Goal: Information Seeking & Learning: Learn about a topic

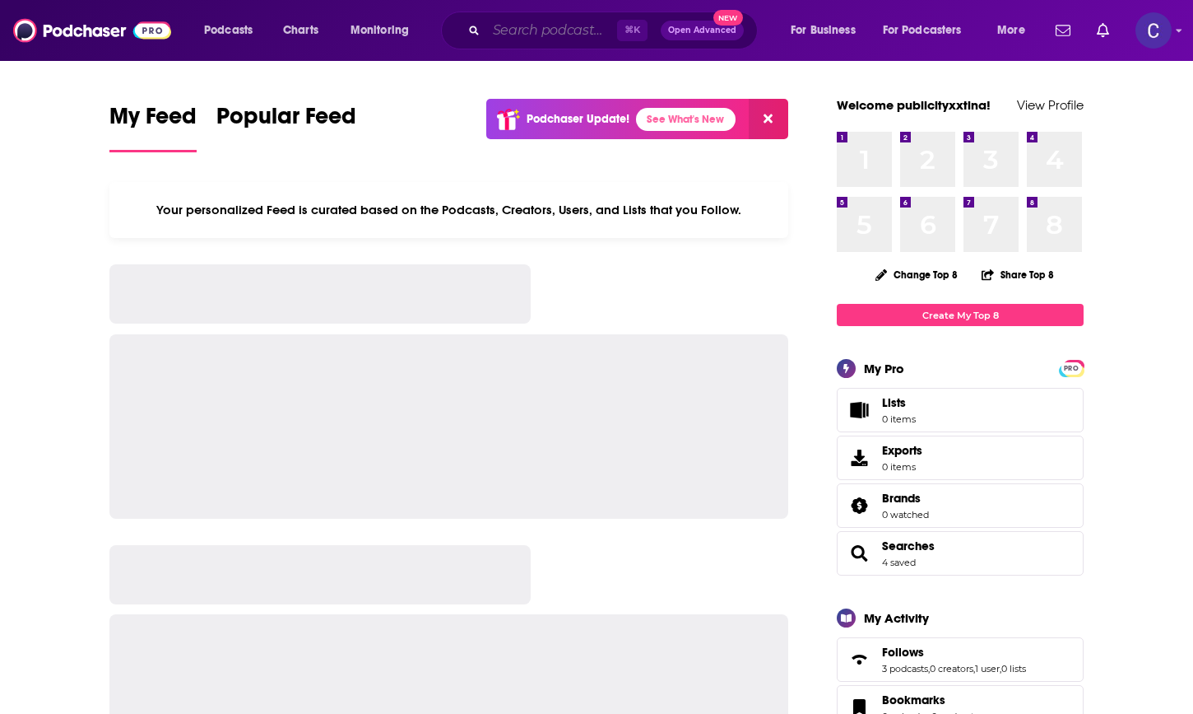
click at [507, 23] on input "Search podcasts, credits, & more..." at bounding box center [551, 30] width 131 height 26
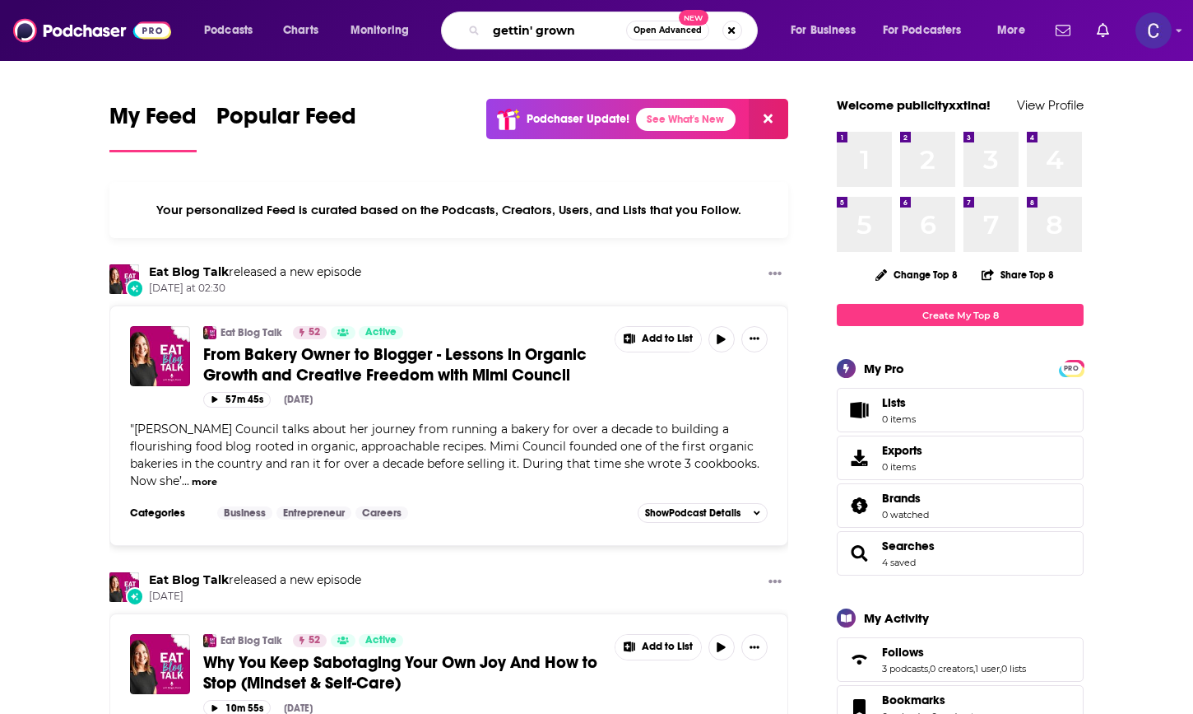
type input "gettin' grown"
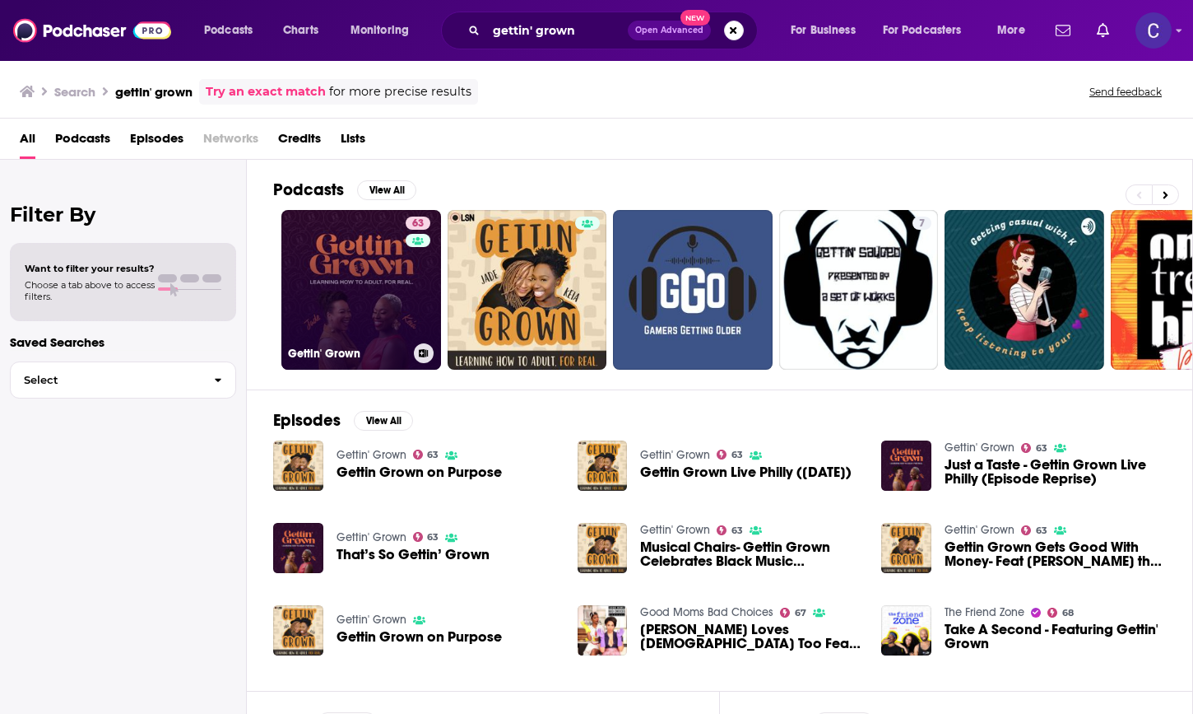
click at [370, 262] on link "63 Gettin' Grown" at bounding box center [361, 290] width 160 height 160
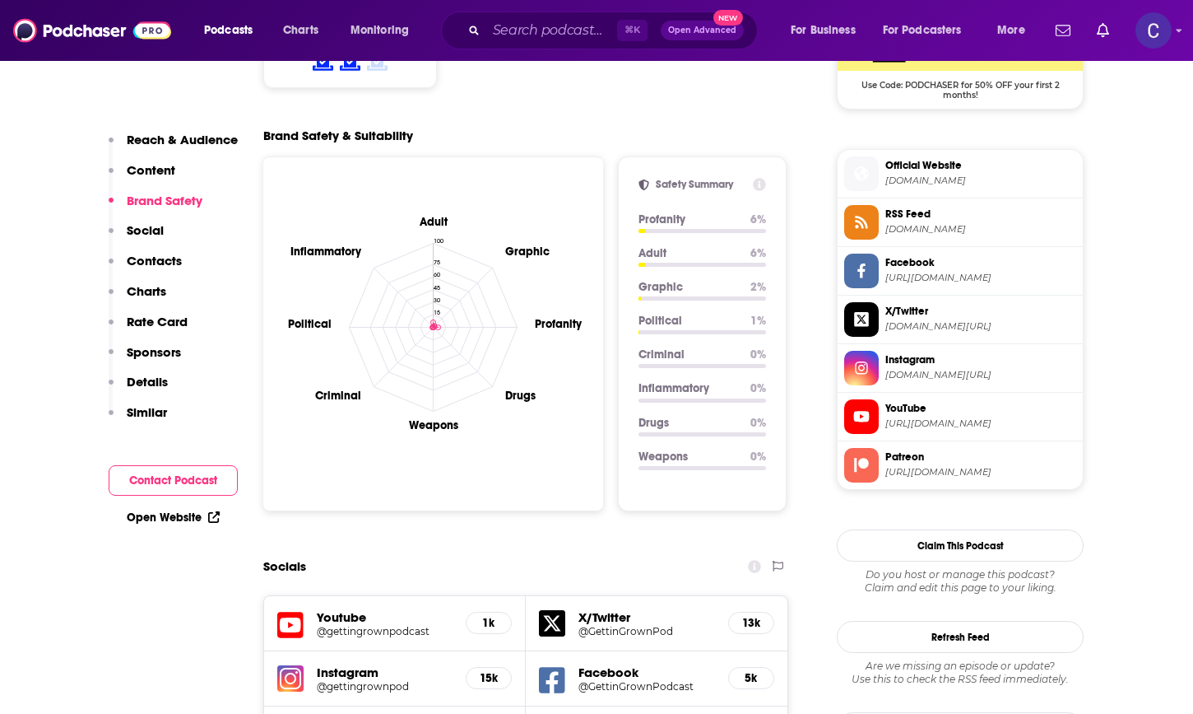
scroll to position [1430, 0]
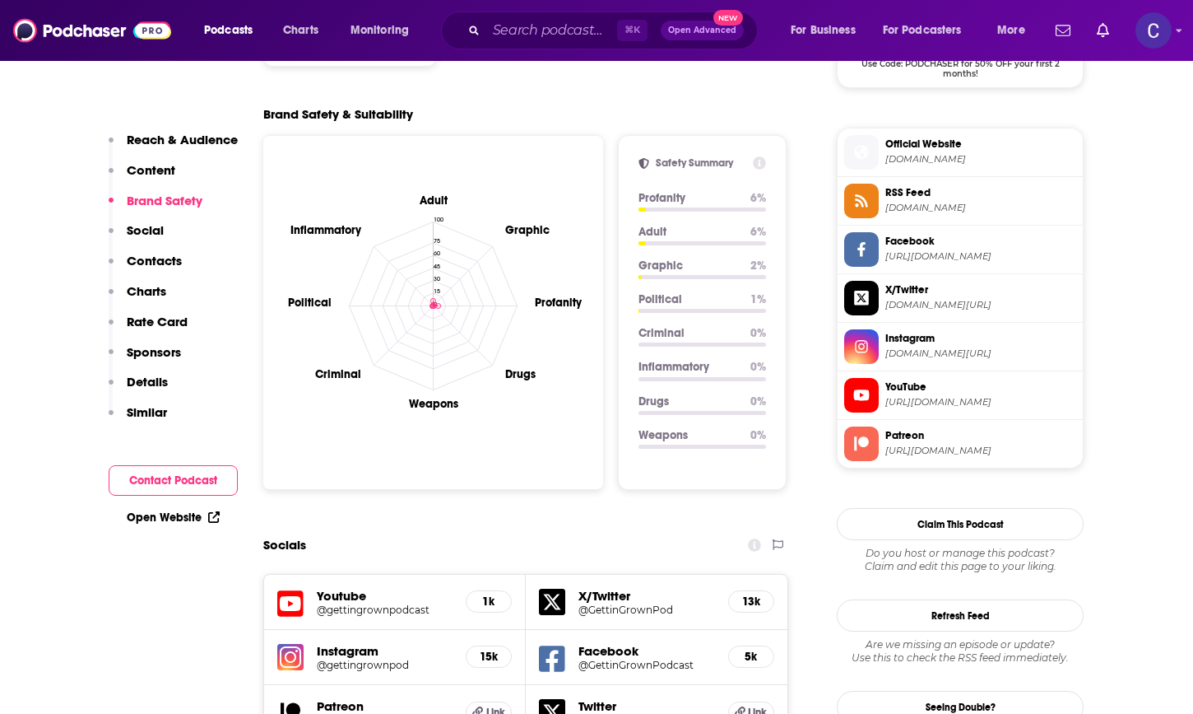
click at [357, 658] on h5 "@gettingrownpod" at bounding box center [385, 664] width 136 height 12
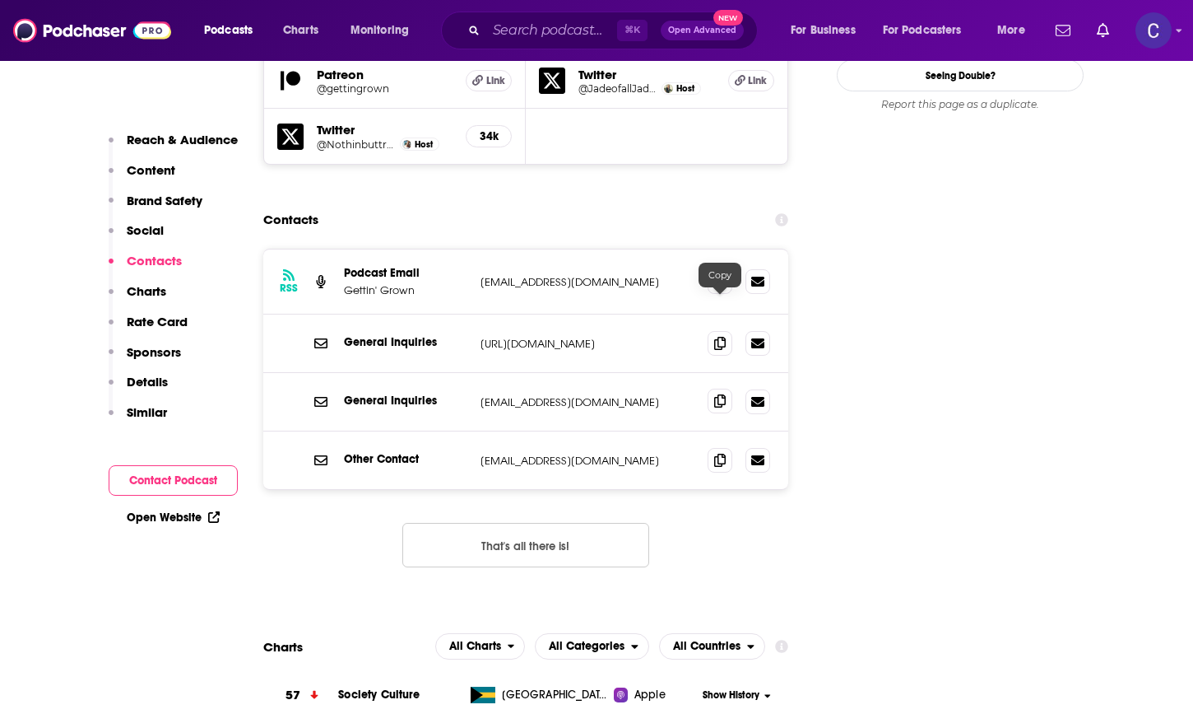
click at [711, 388] on span at bounding box center [720, 400] width 25 height 25
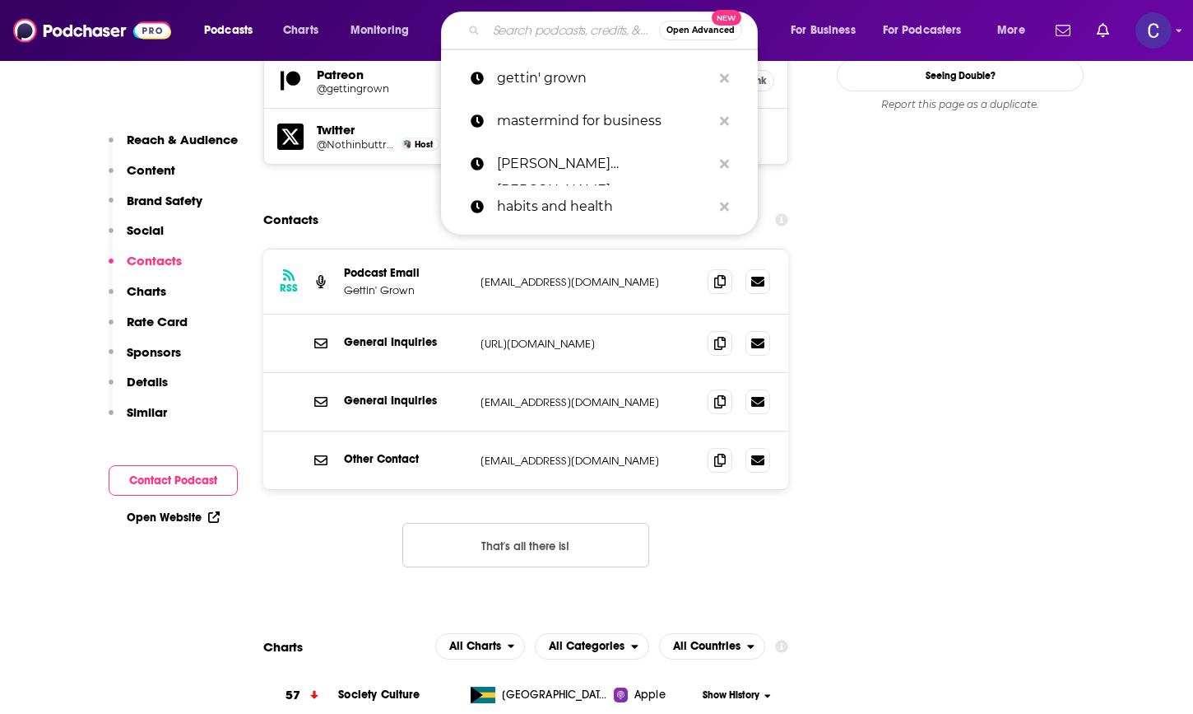
click at [513, 33] on input "Search podcasts, credits, & more..." at bounding box center [572, 30] width 173 height 26
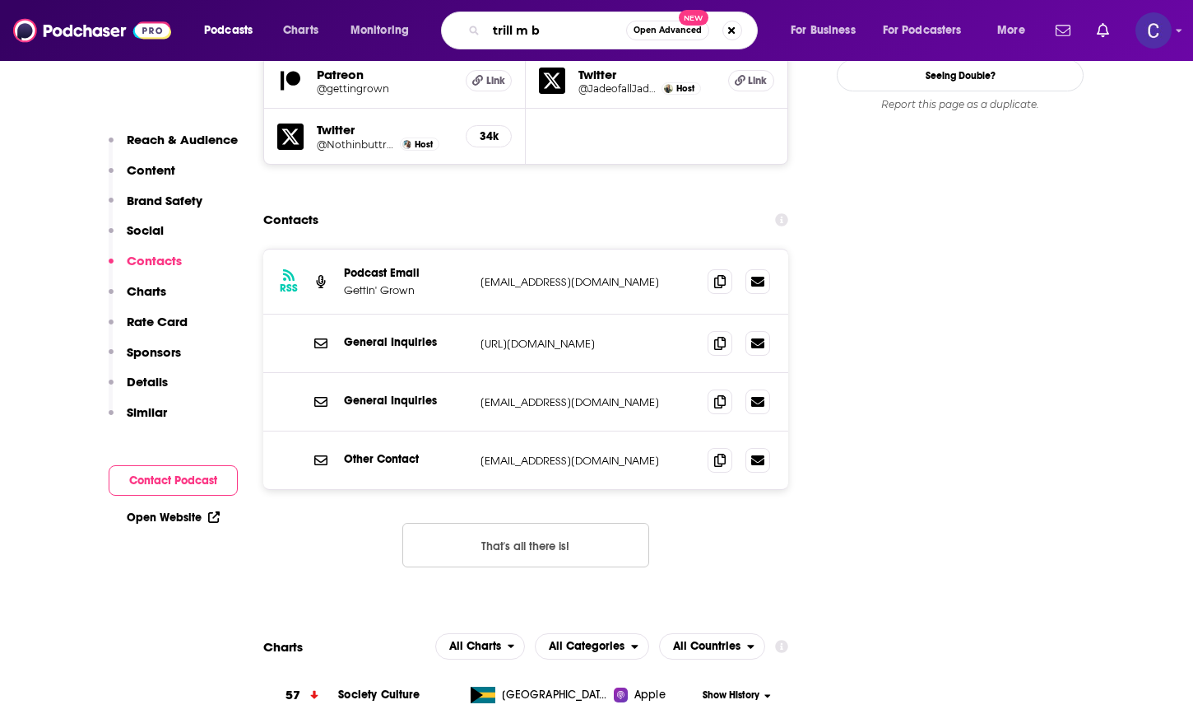
type input "trill m ba"
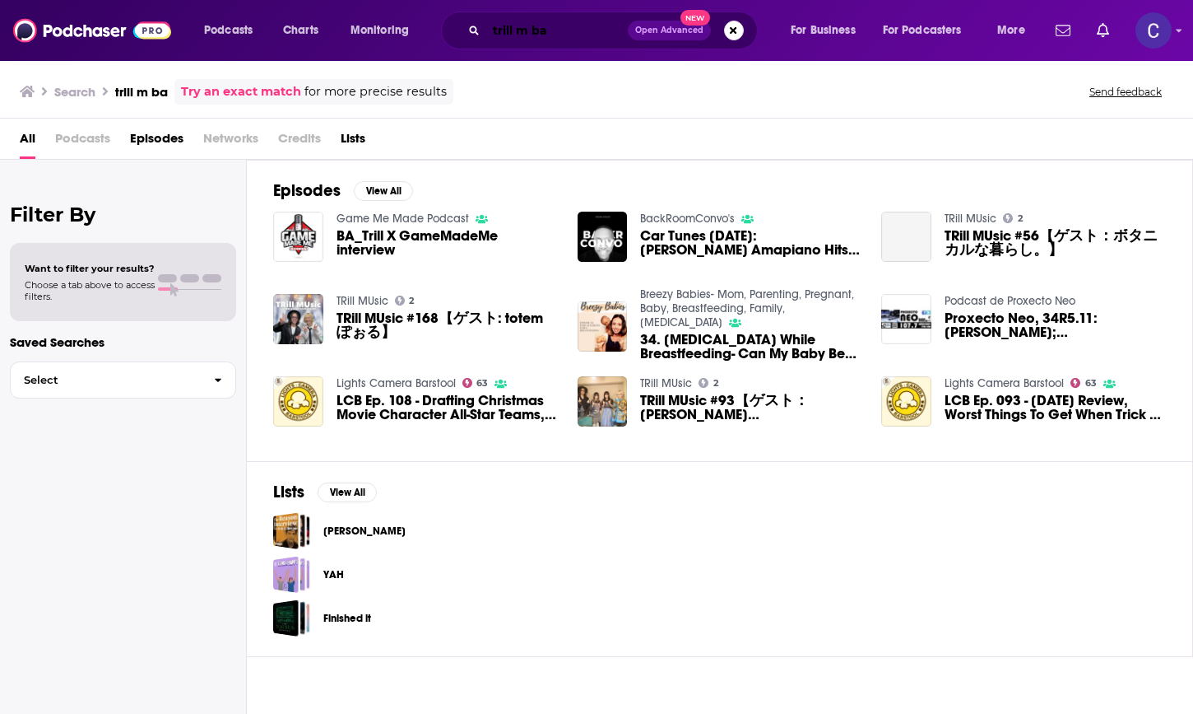
click at [530, 29] on input "trill m ba" at bounding box center [557, 30] width 142 height 26
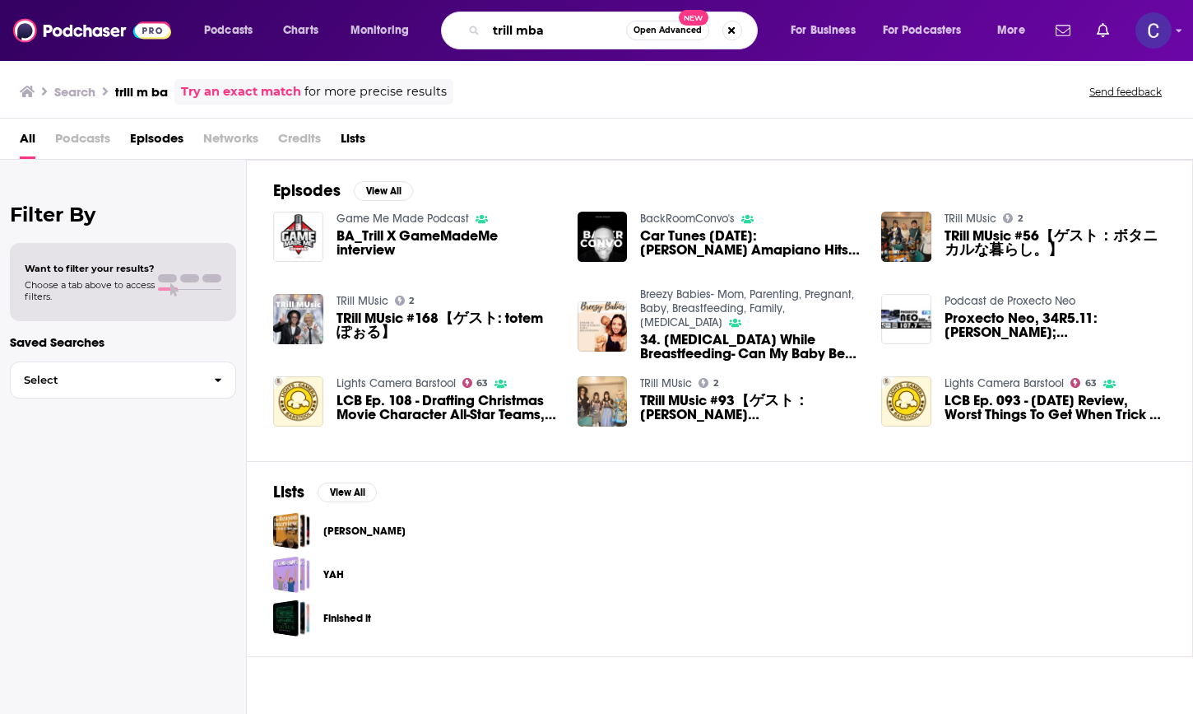
type input "trill mba"
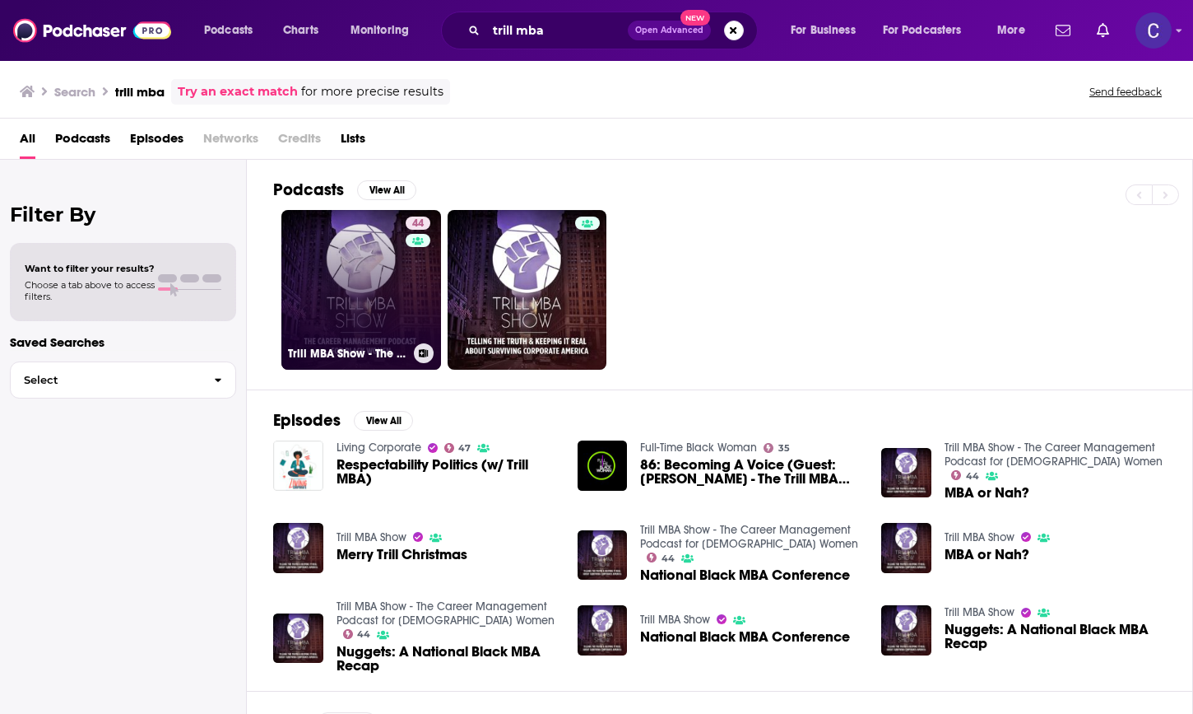
click at [402, 255] on link "44 Trill MBA Show - The Career Management Podcast for [DEMOGRAPHIC_DATA] Women" at bounding box center [361, 290] width 160 height 160
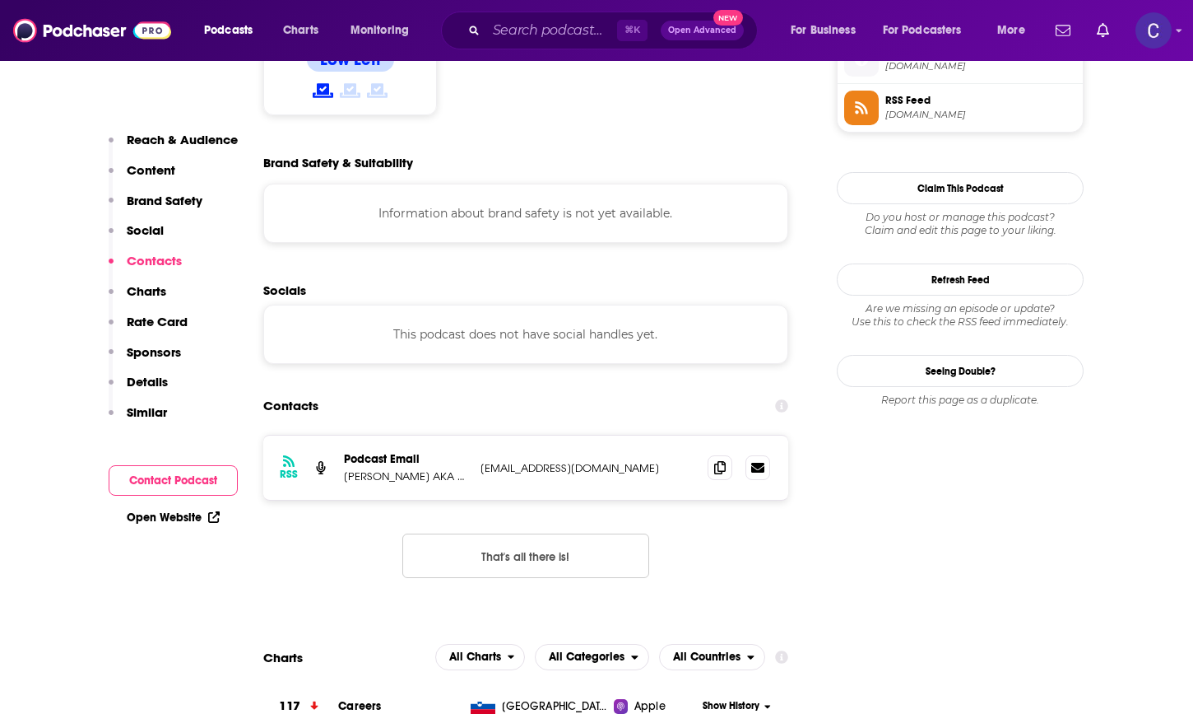
scroll to position [1553, 0]
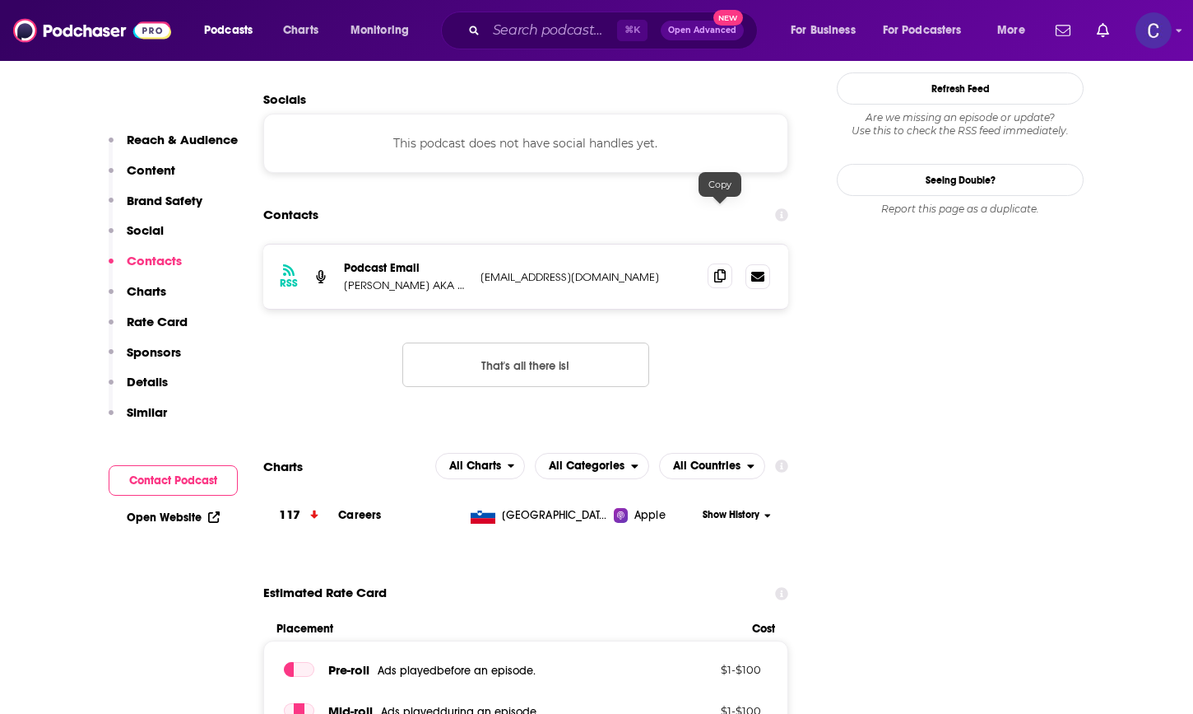
click at [711, 263] on span at bounding box center [720, 275] width 25 height 25
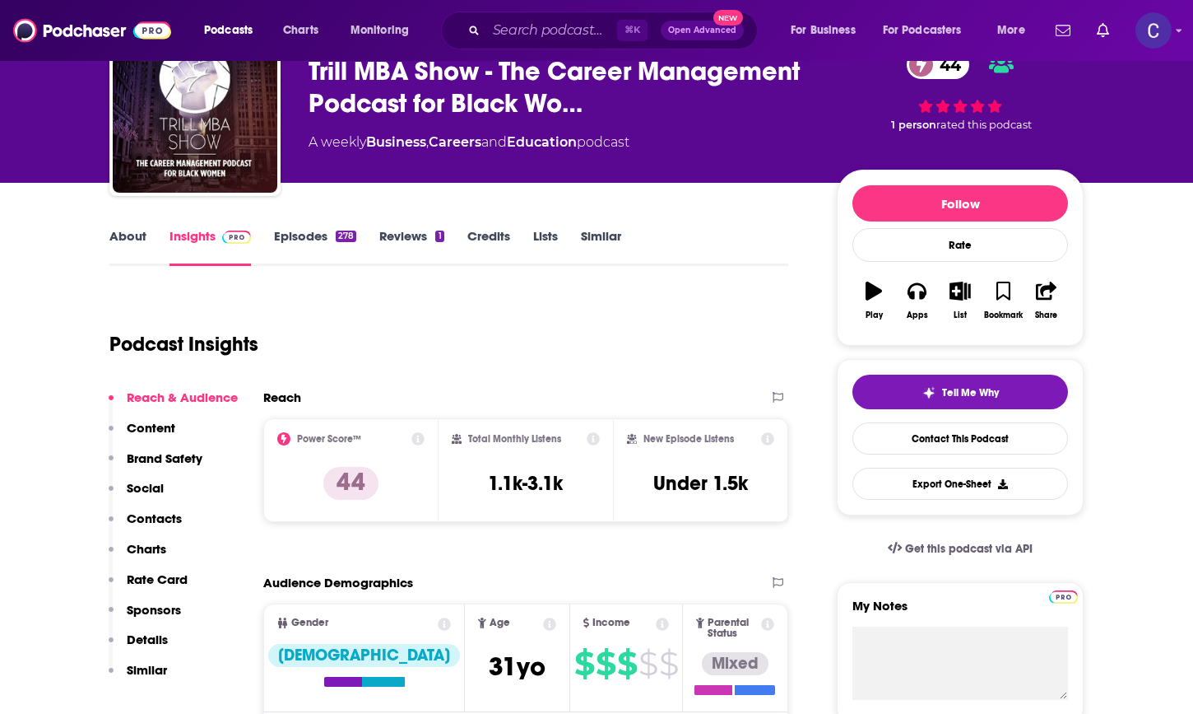
scroll to position [0, 0]
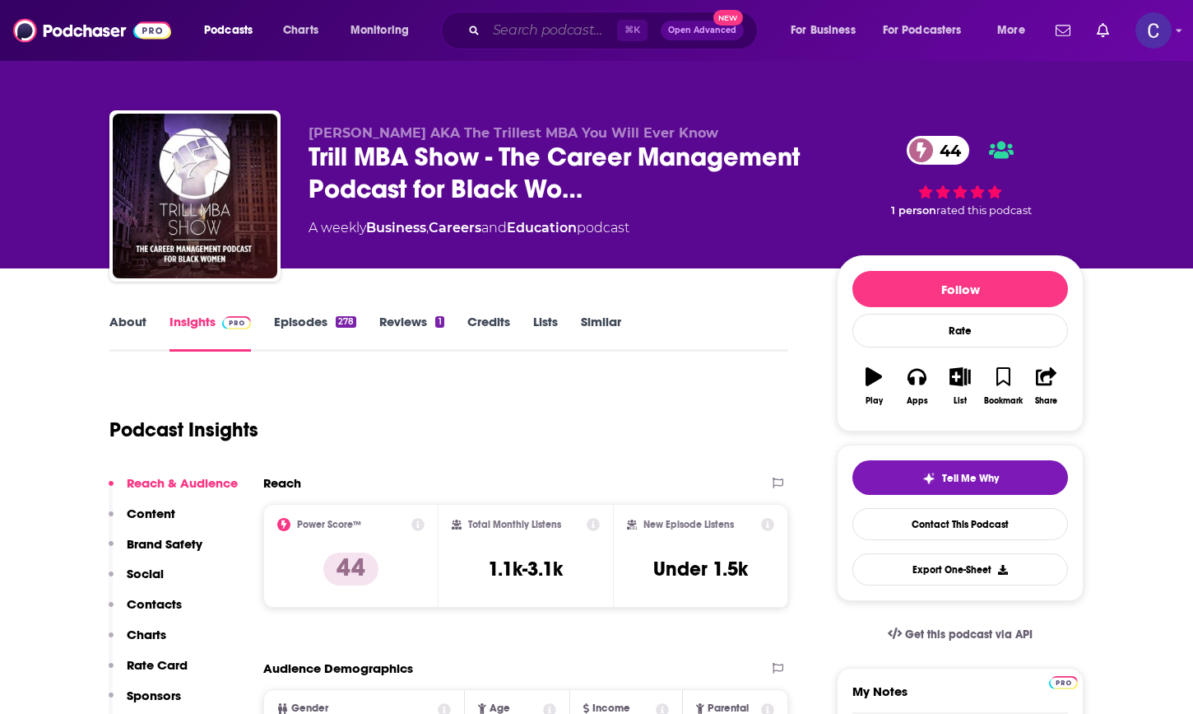
click at [581, 31] on input "Search podcasts, credits, & more..." at bounding box center [551, 30] width 131 height 26
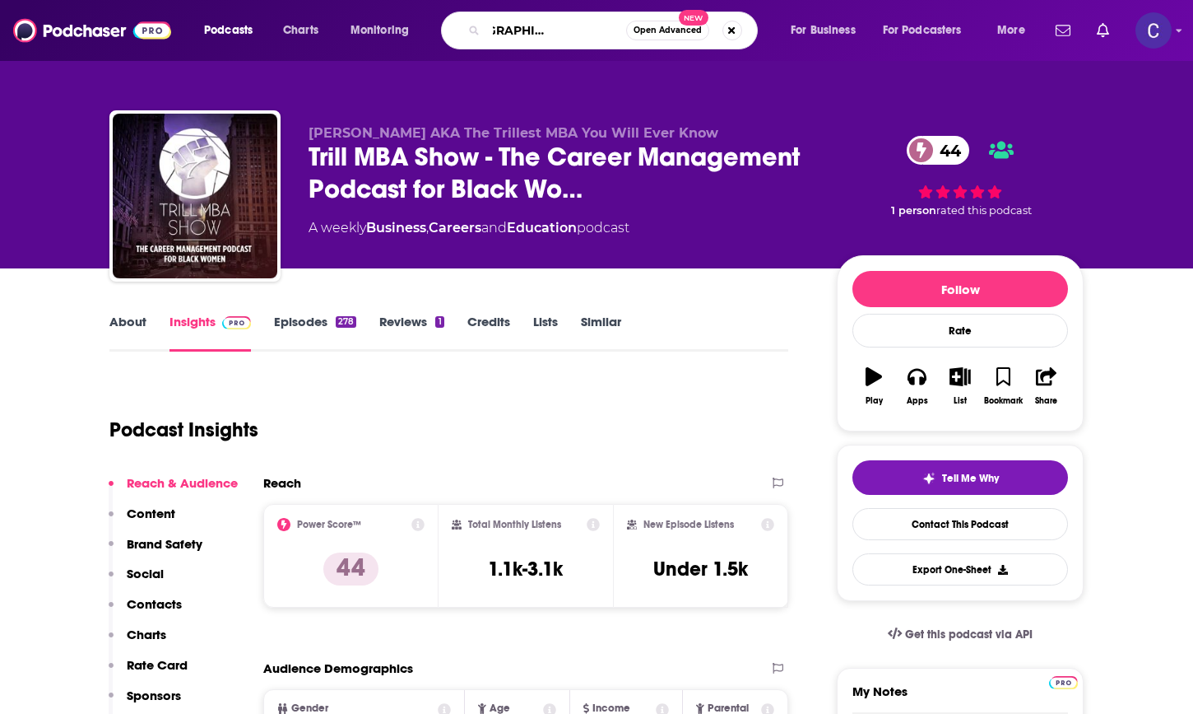
type input "the black woman's stress solution"
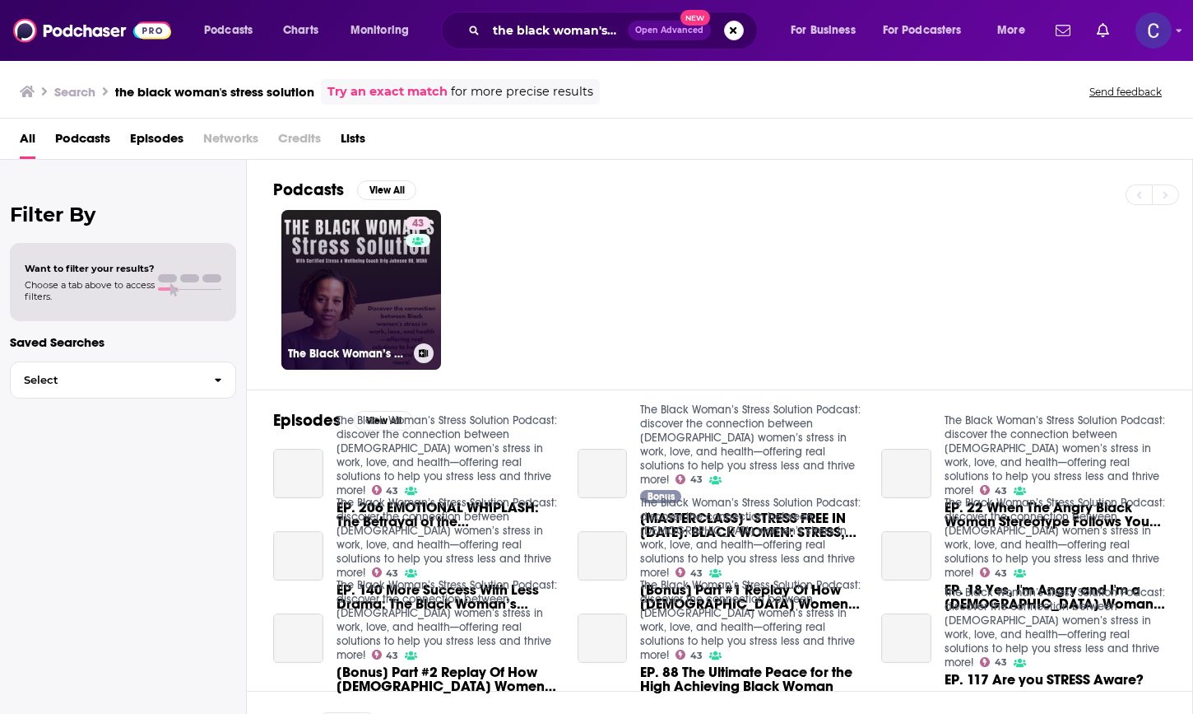
click at [377, 264] on link "43 The Black Woman’s Stress Solution Podcast: discover the connection between […" at bounding box center [361, 290] width 160 height 160
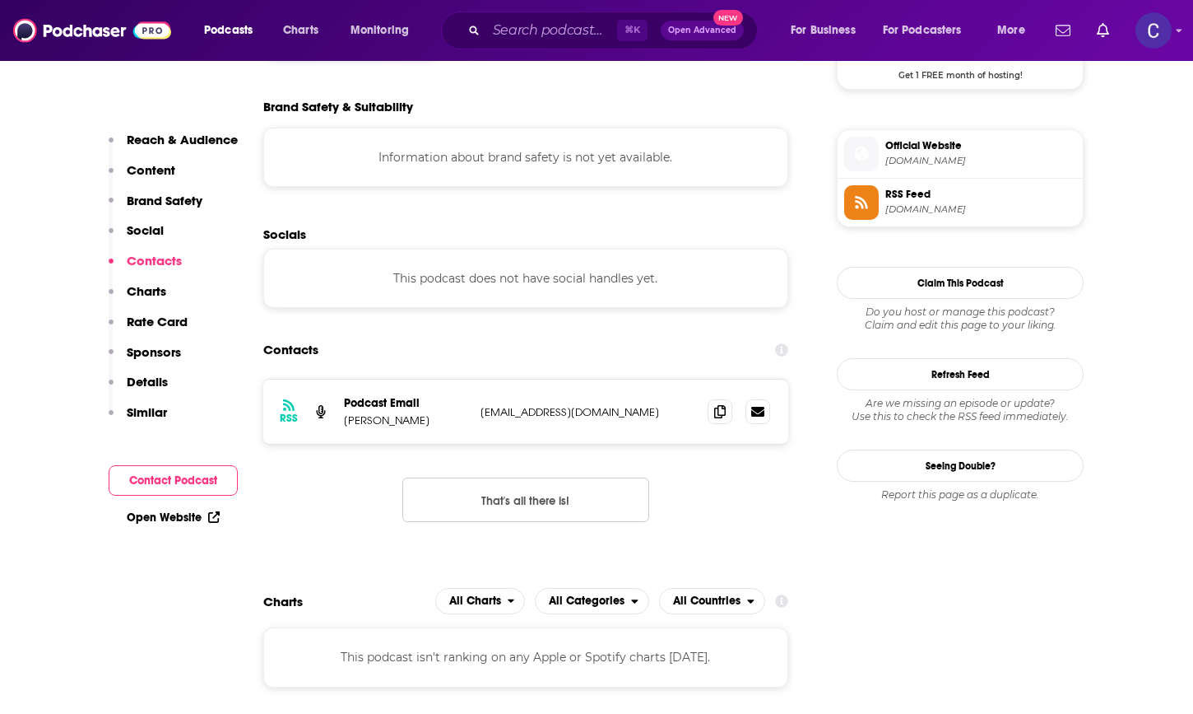
scroll to position [1392, 0]
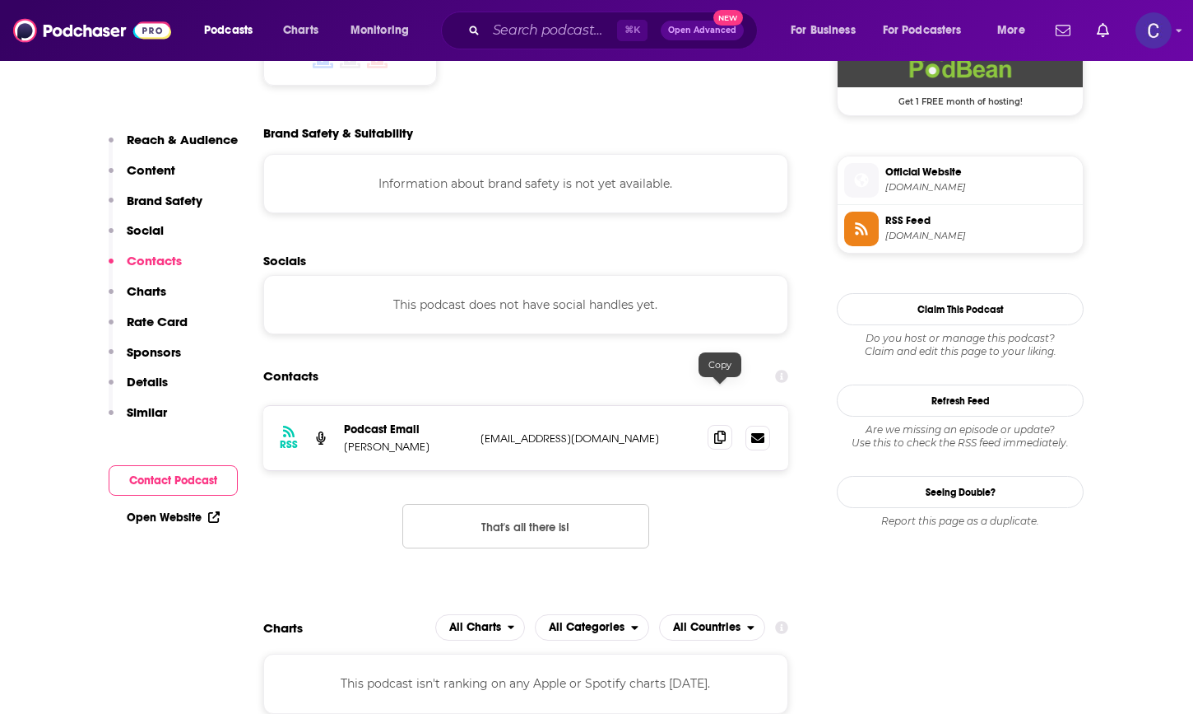
click at [715, 430] on icon at bounding box center [720, 436] width 12 height 13
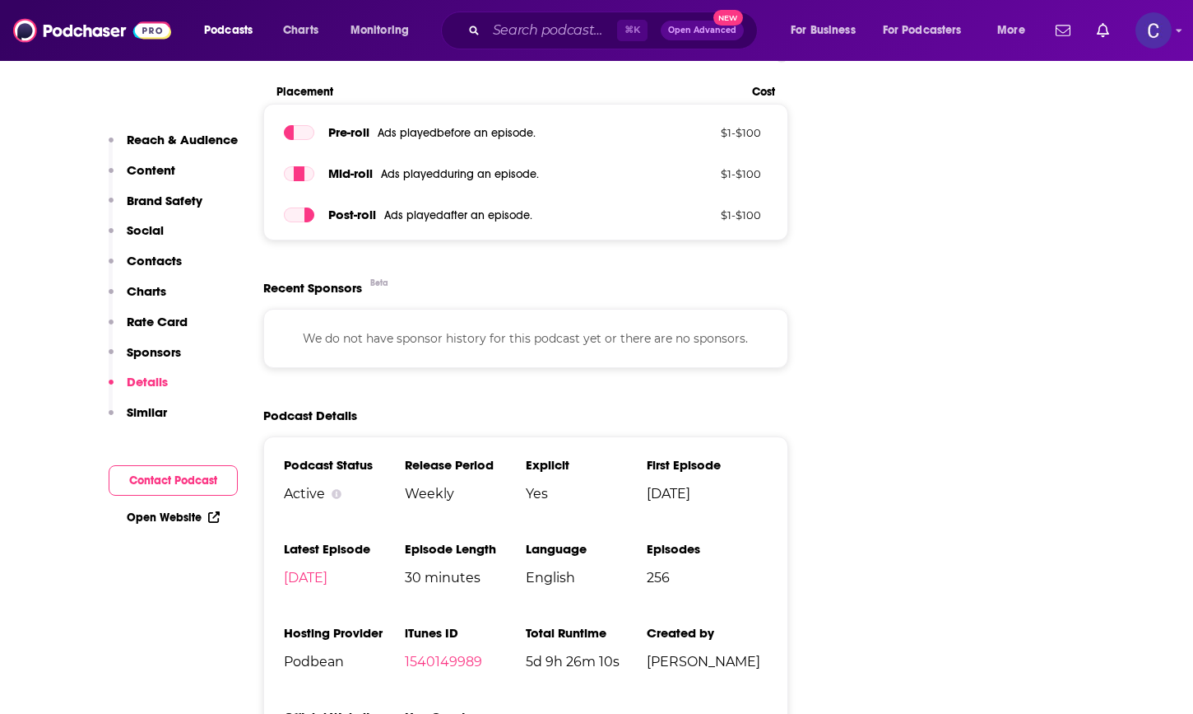
scroll to position [2378, 0]
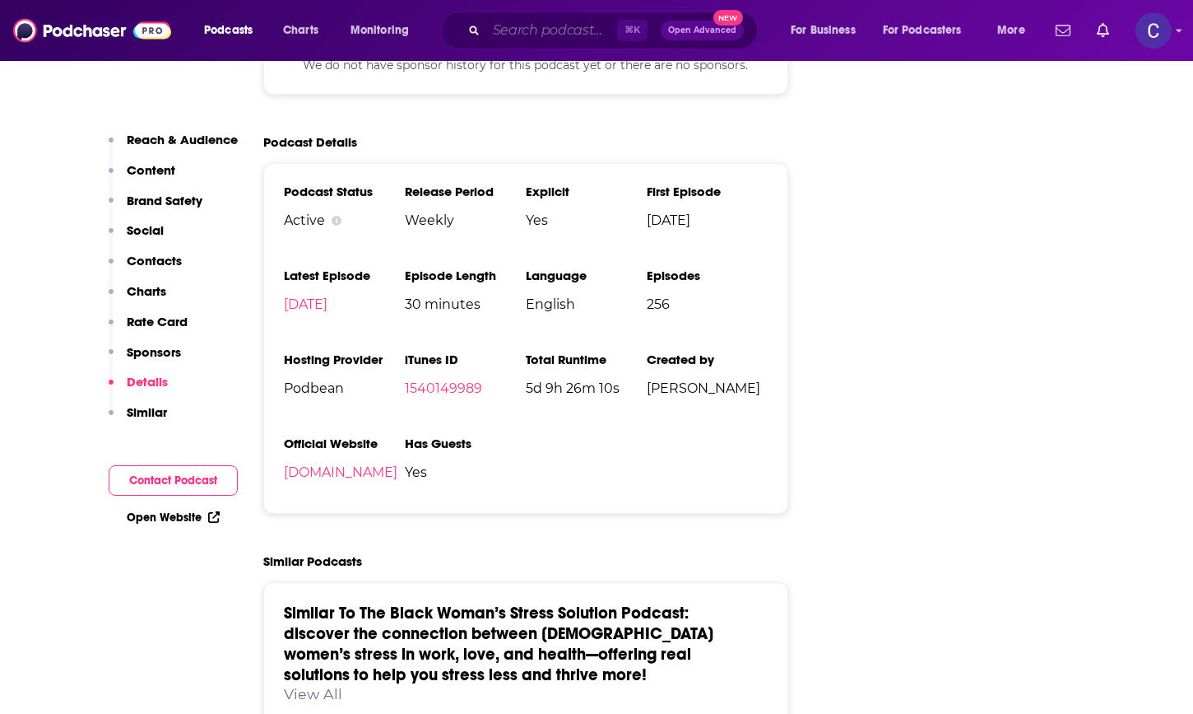
click at [524, 32] on input "Search podcasts, credits, & more..." at bounding box center [551, 30] width 131 height 26
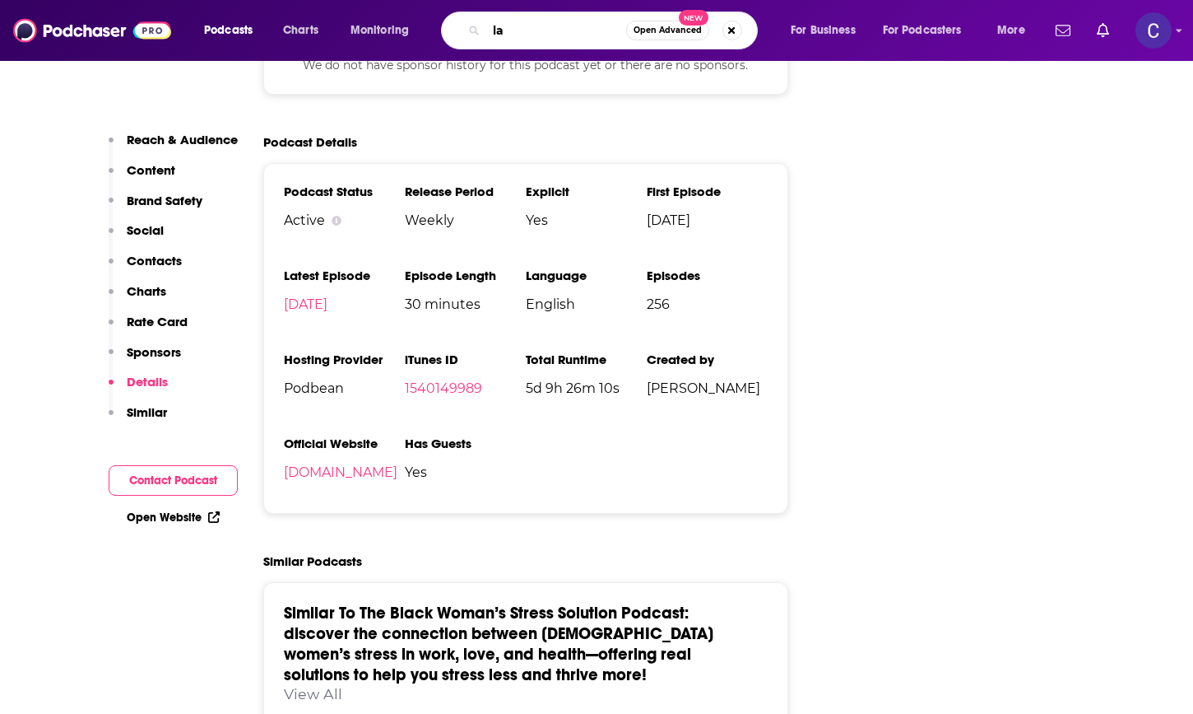
type input "l"
type input "[DEMOGRAPHIC_DATA] women's health"
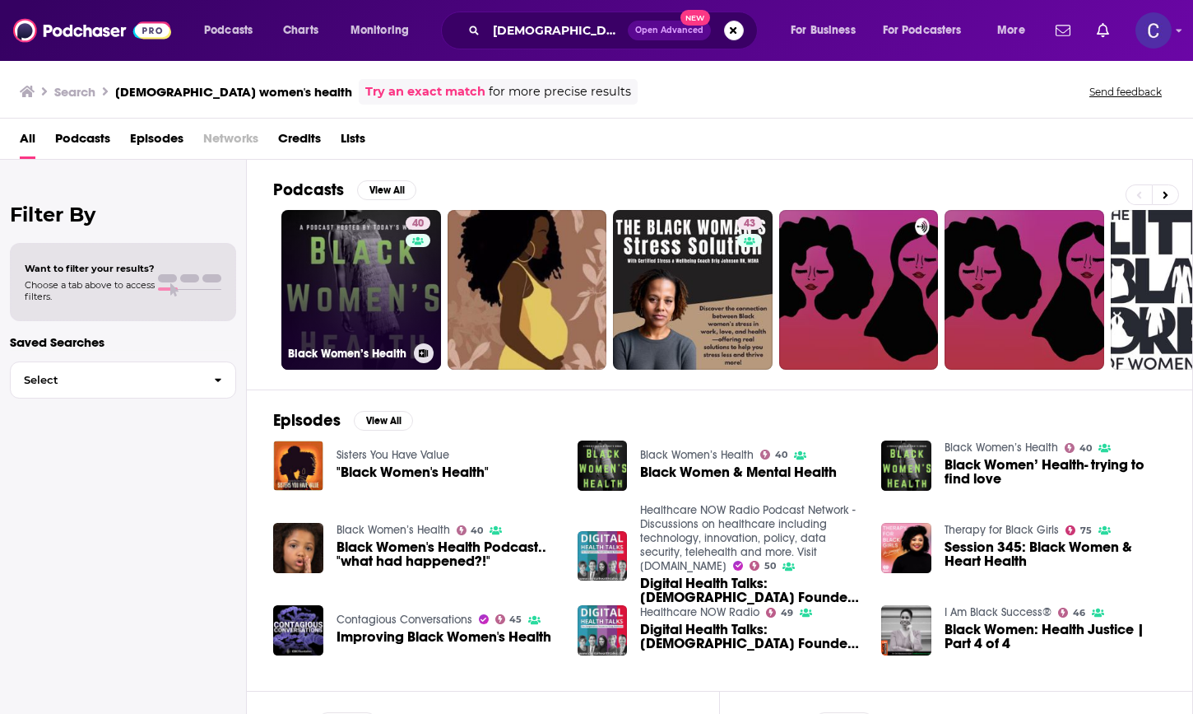
click at [402, 285] on link "40 Black Women’s Health" at bounding box center [361, 290] width 160 height 160
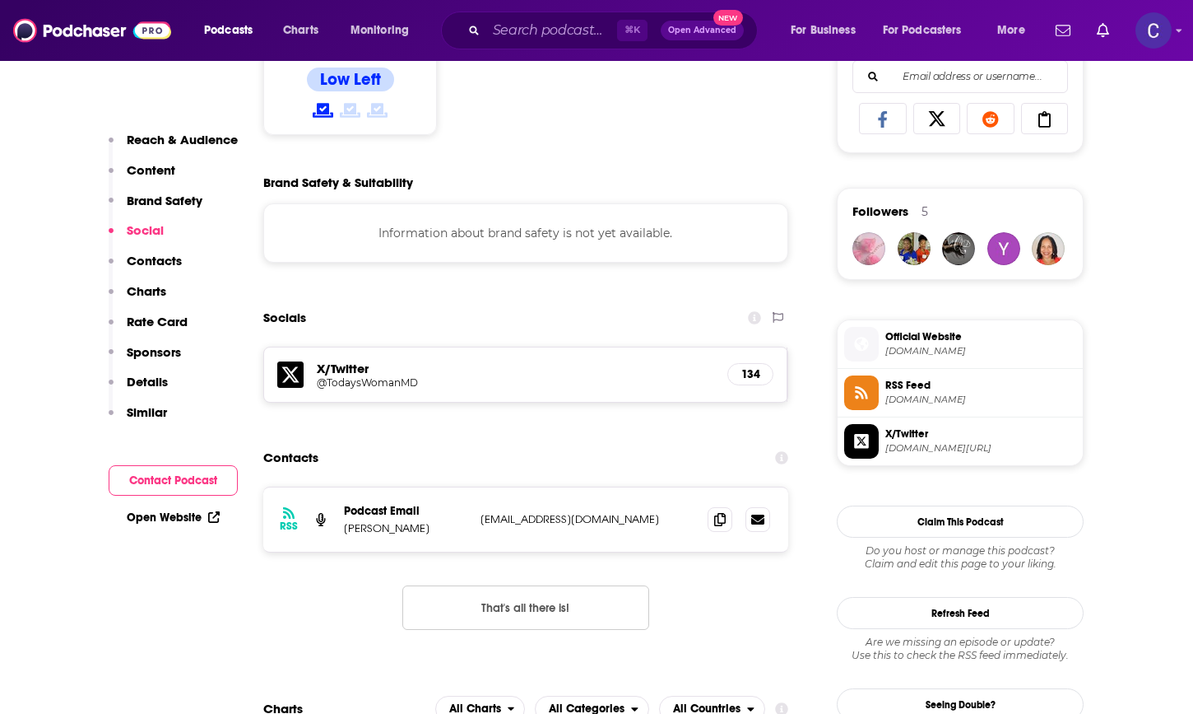
scroll to position [1137, 0]
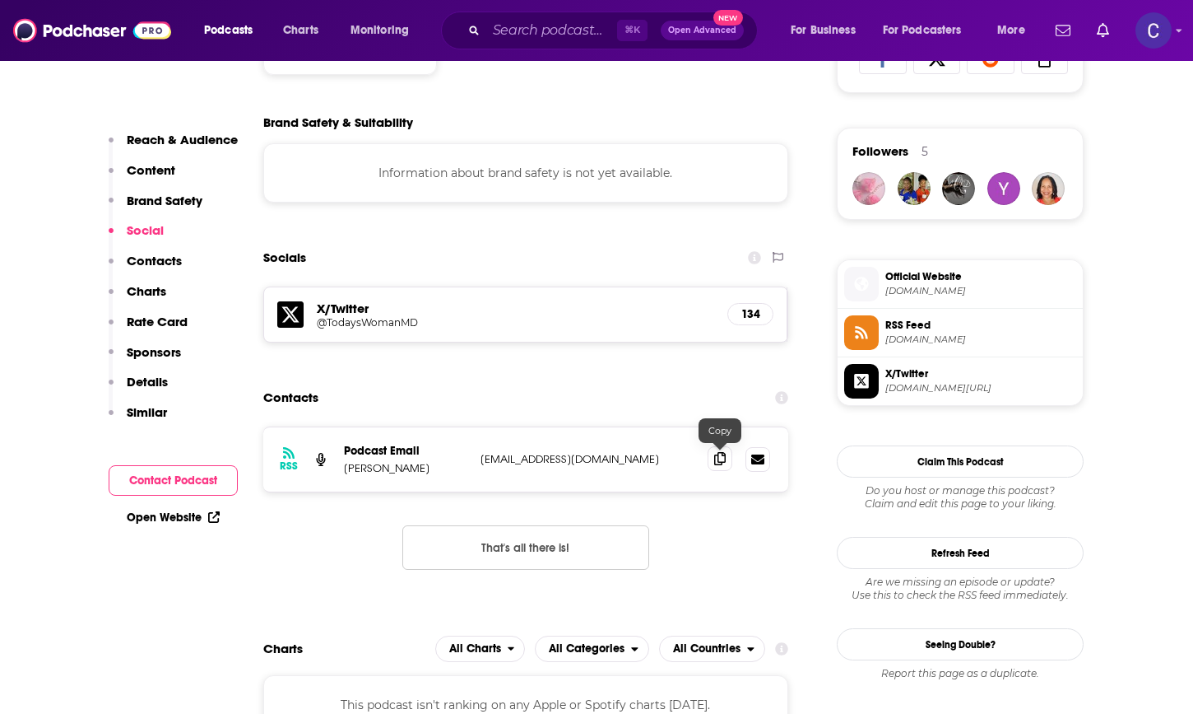
click at [722, 460] on icon at bounding box center [720, 458] width 12 height 13
click at [509, 40] on input "Search podcasts, credits, & more..." at bounding box center [551, 30] width 131 height 26
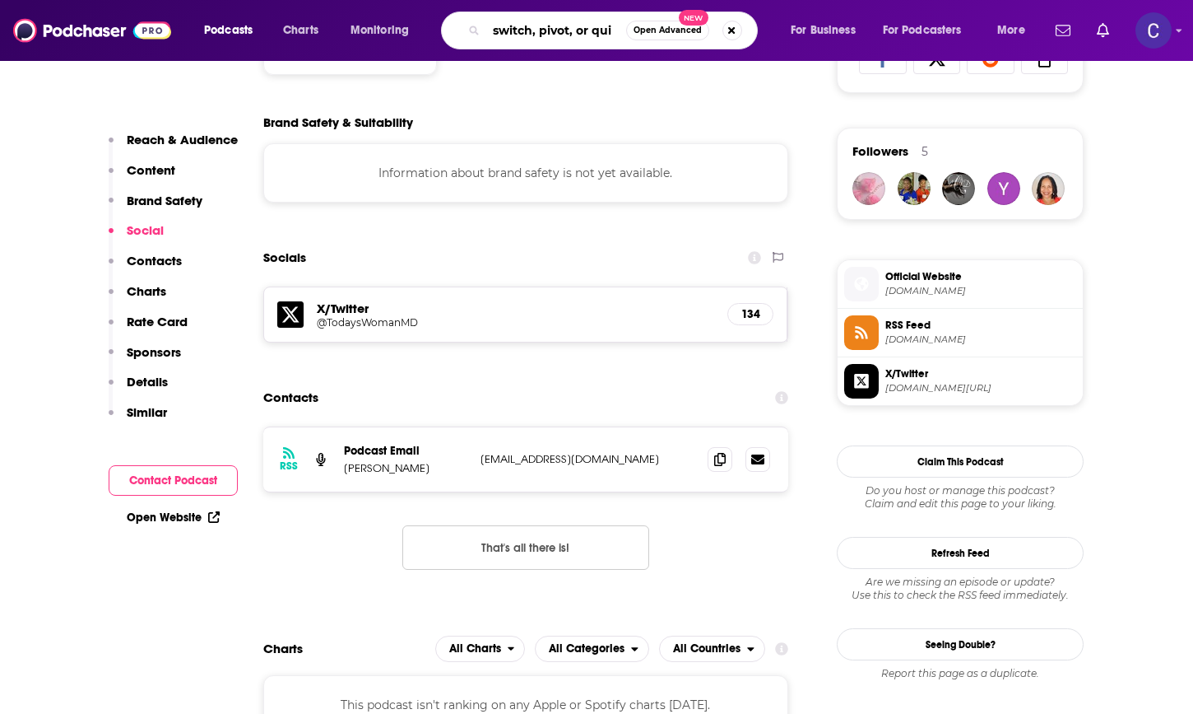
type input "switch, pivot, or quit"
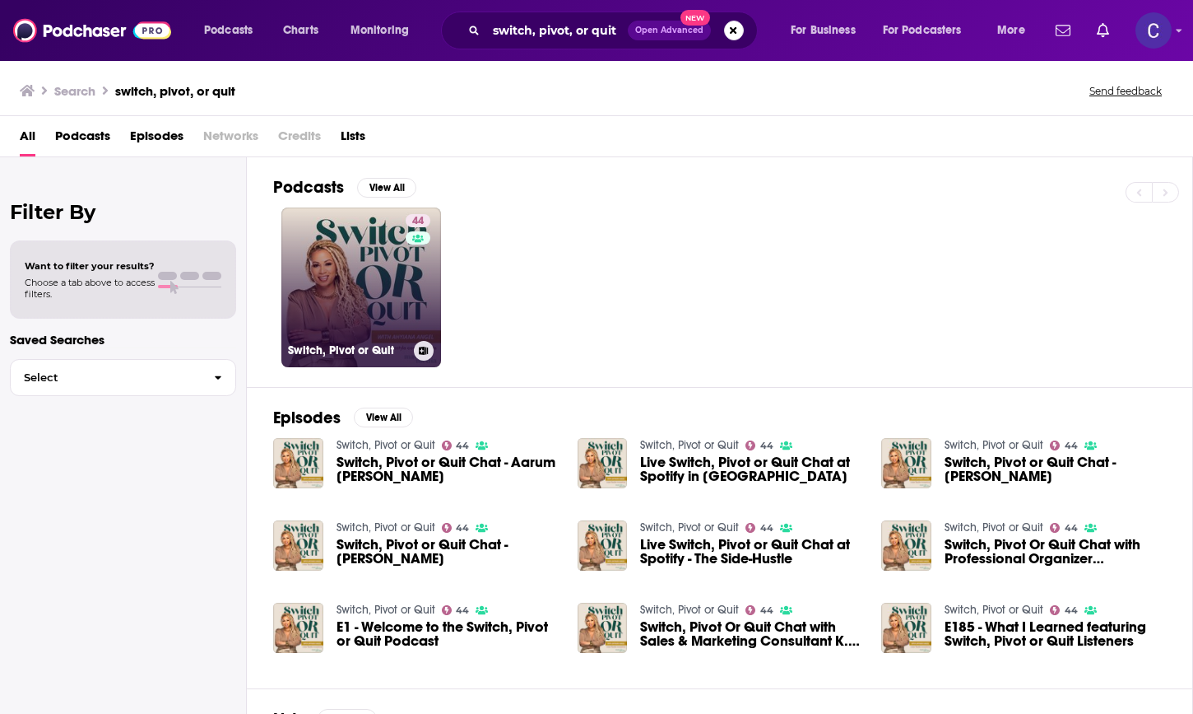
click at [345, 256] on link "44 Switch, Pivot or Quit" at bounding box center [361, 287] width 160 height 160
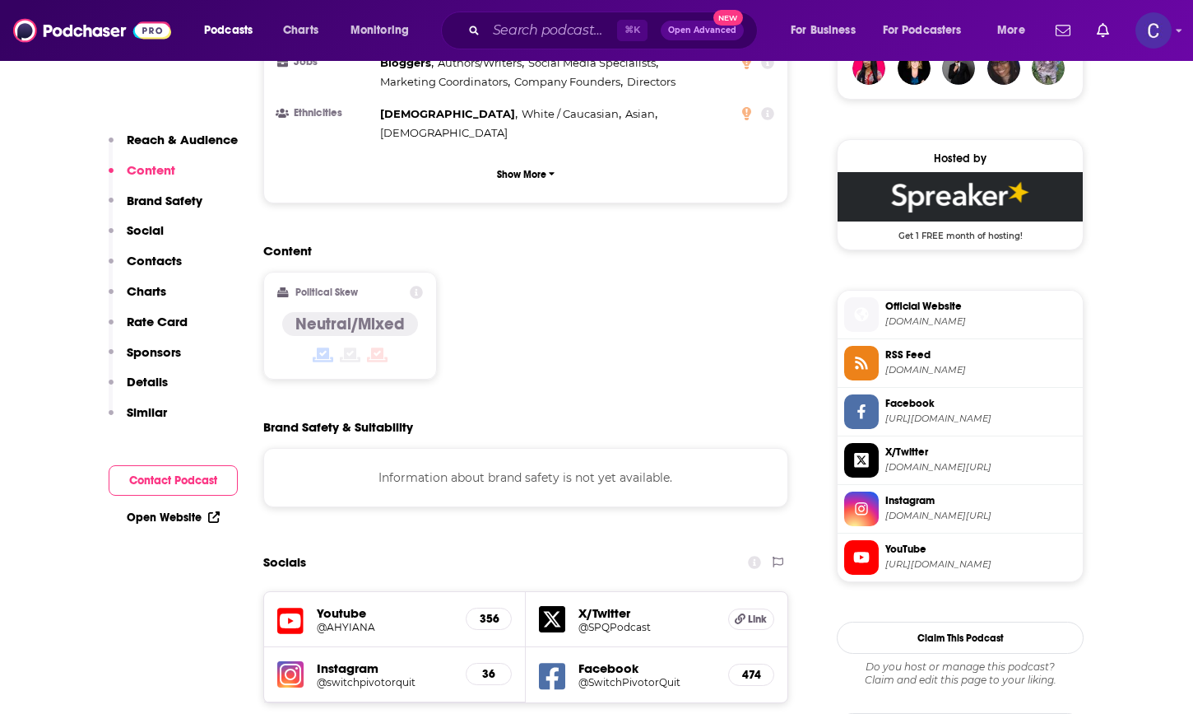
scroll to position [1282, 0]
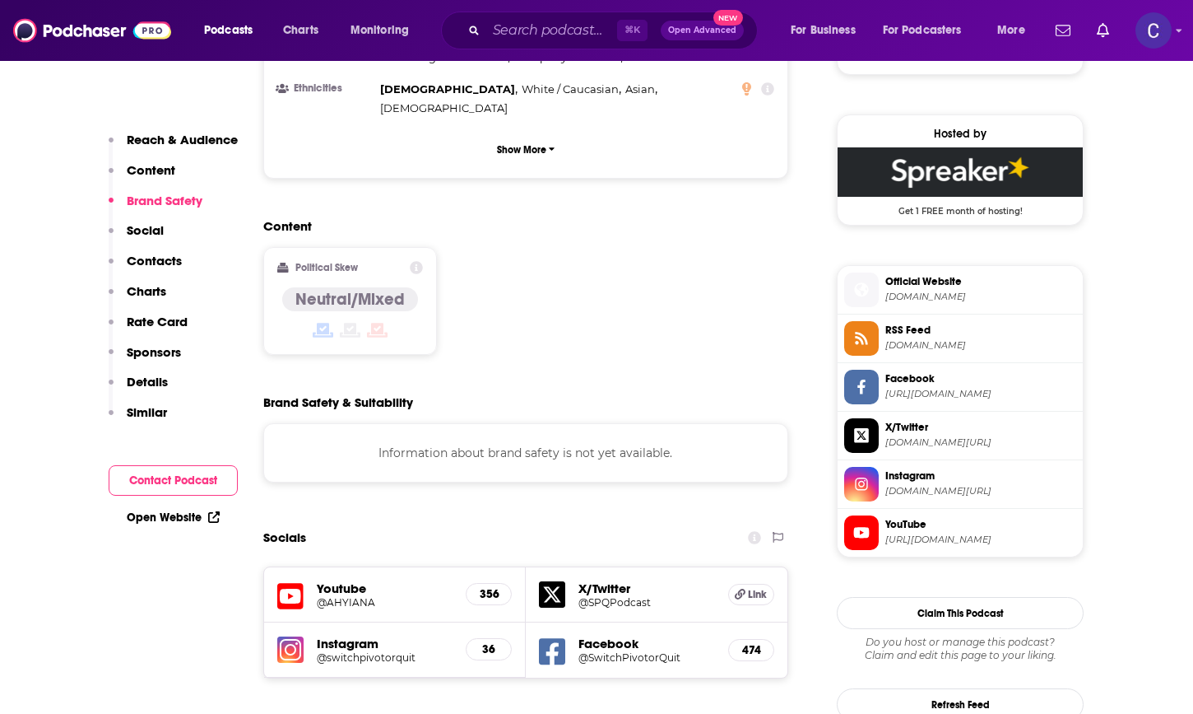
click at [341, 651] on h5 "@switchpivotorquit" at bounding box center [385, 657] width 136 height 12
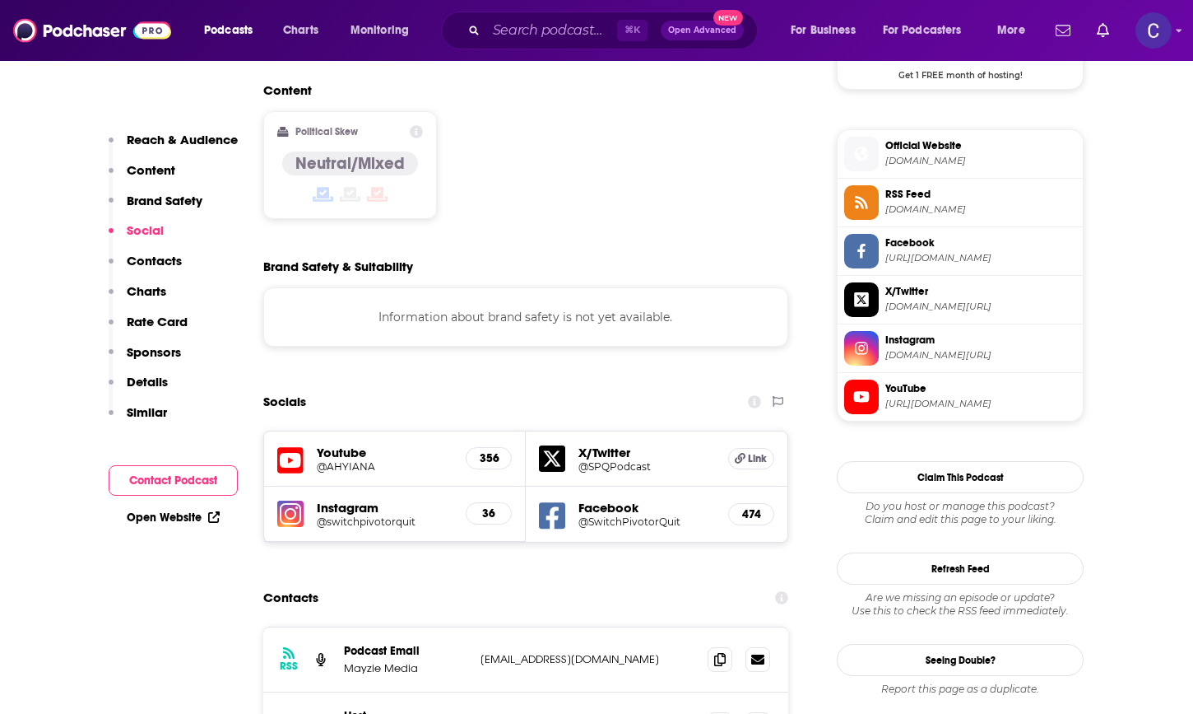
scroll to position [1560, 0]
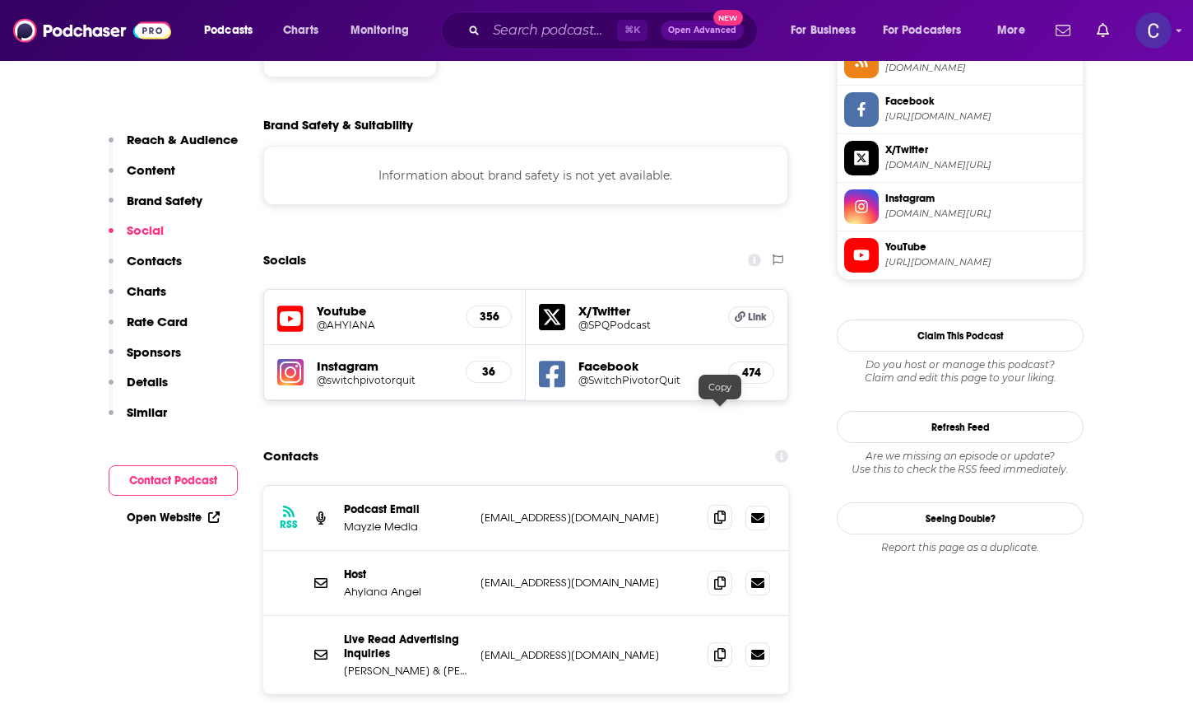
click at [718, 510] on icon at bounding box center [720, 516] width 12 height 13
